Goal: Task Accomplishment & Management: Use online tool/utility

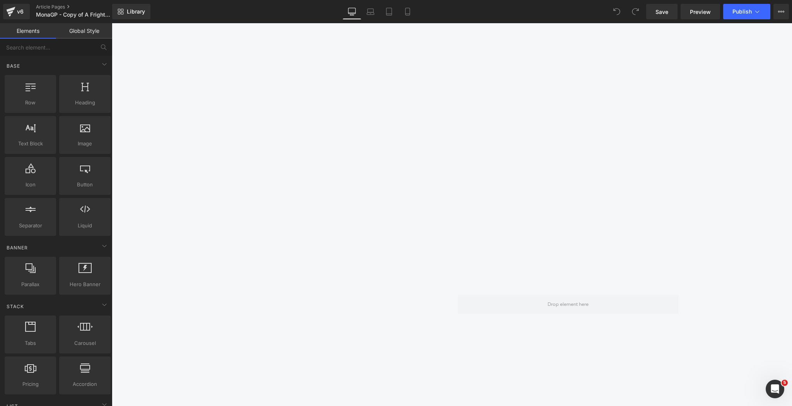
scroll to position [743, 0]
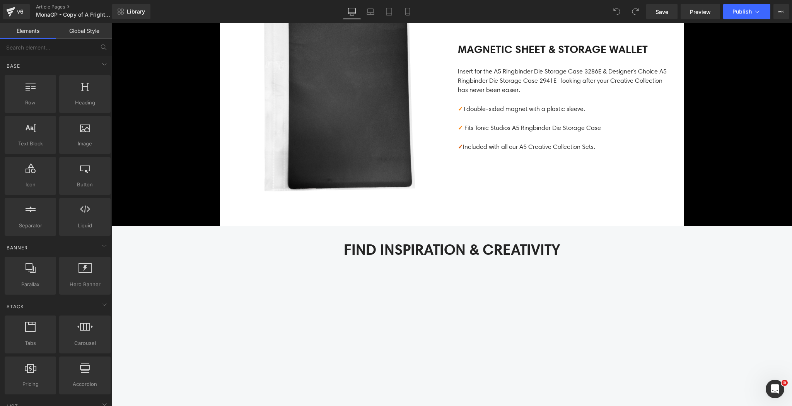
click at [739, 17] on button "Publish" at bounding box center [747, 11] width 47 height 15
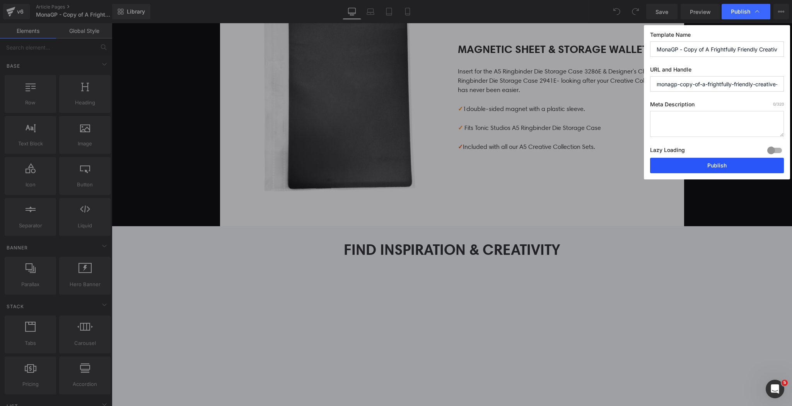
click at [724, 161] on button "Publish" at bounding box center [717, 165] width 134 height 15
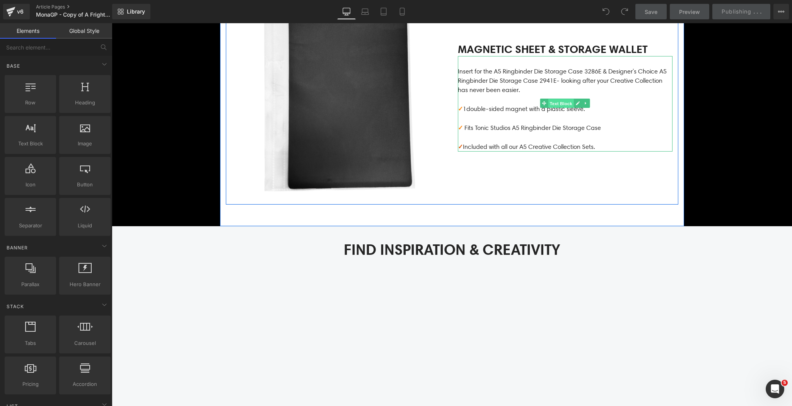
click at [554, 106] on span "Text Block" at bounding box center [561, 103] width 26 height 9
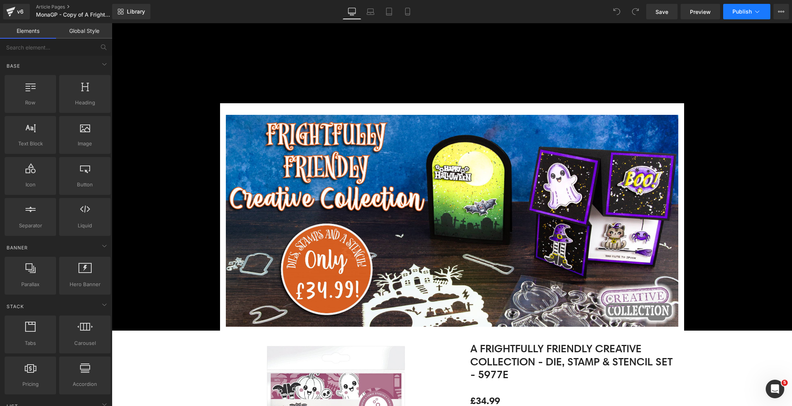
click at [739, 9] on span "Publish" at bounding box center [742, 12] width 19 height 6
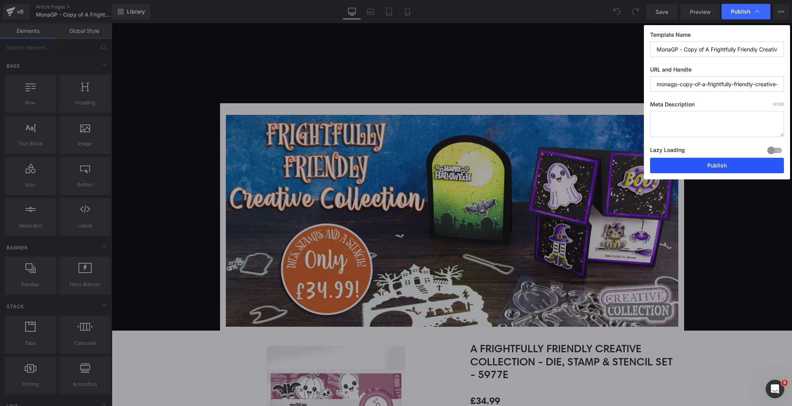
click at [691, 165] on button "Publish" at bounding box center [717, 165] width 134 height 15
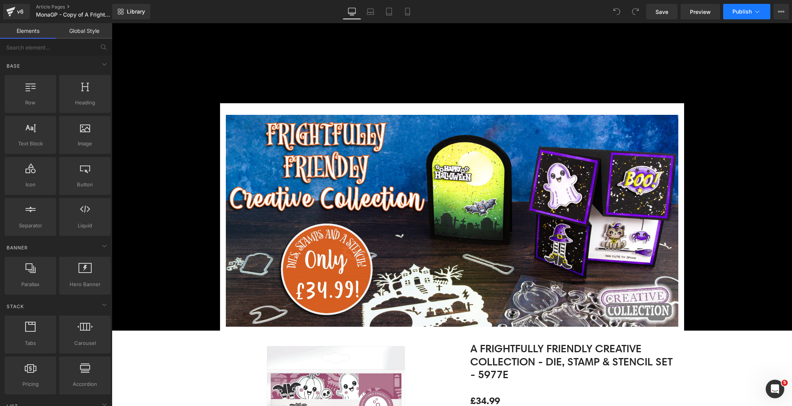
click at [741, 14] on span "Publish" at bounding box center [742, 12] width 19 height 6
click at [743, 14] on span "Publish" at bounding box center [742, 12] width 19 height 6
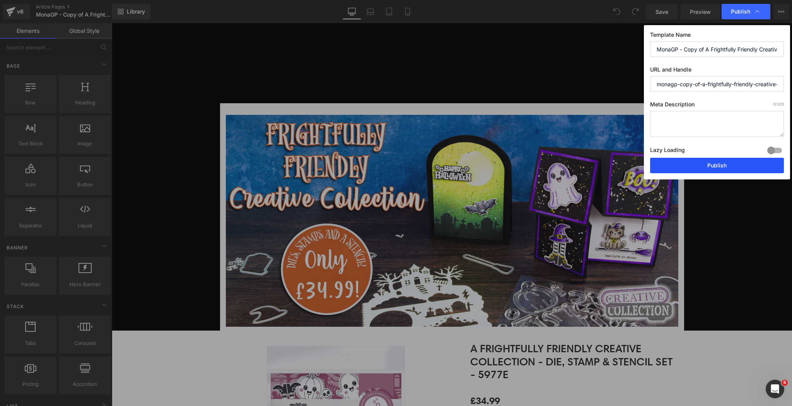
drag, startPoint x: 715, startPoint y: 163, endPoint x: 354, endPoint y: 51, distance: 377.3
click at [715, 163] on button "Publish" at bounding box center [717, 165] width 134 height 15
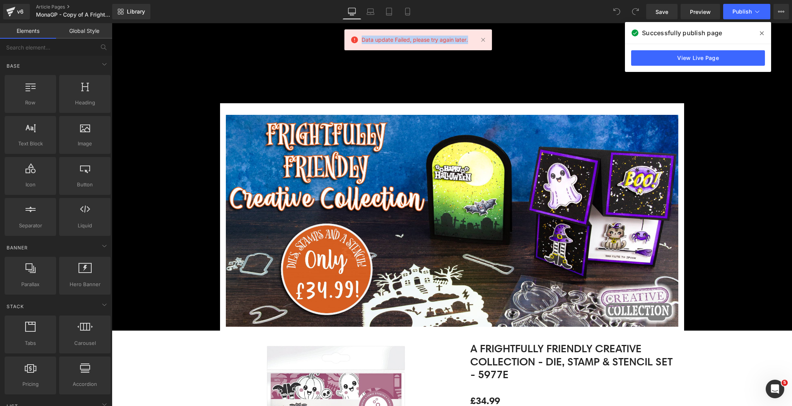
drag, startPoint x: 360, startPoint y: 39, endPoint x: 470, endPoint y: 40, distance: 110.7
click at [470, 40] on div "Data update Failed, please try again later." at bounding box center [418, 39] width 148 height 21
